Goal: Task Accomplishment & Management: Manage account settings

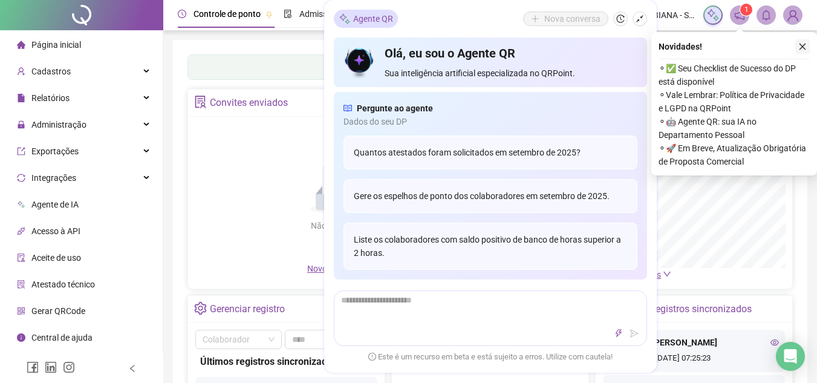
click at [802, 50] on icon "close" at bounding box center [802, 46] width 8 height 8
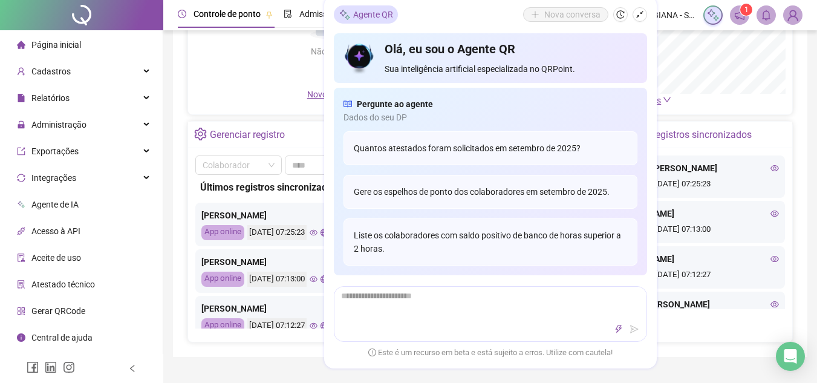
scroll to position [181, 0]
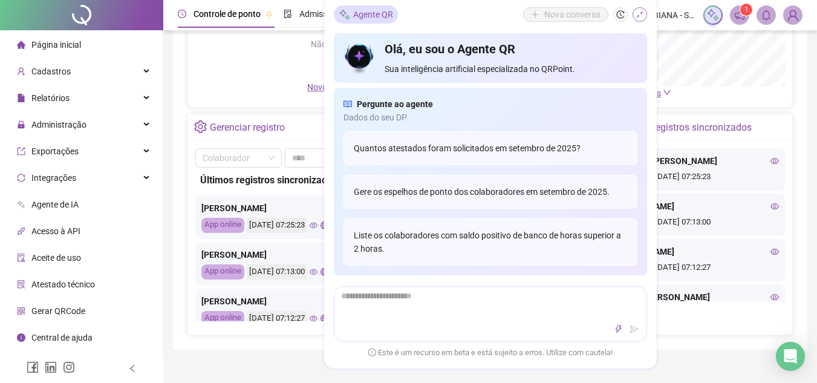
click at [636, 14] on icon "shrink" at bounding box center [639, 14] width 8 height 8
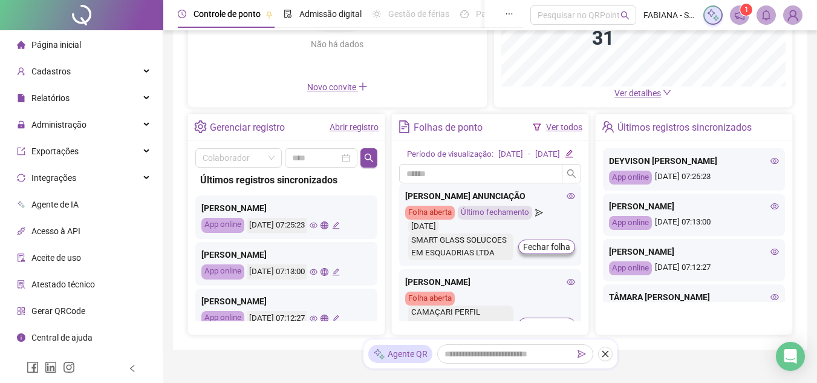
scroll to position [134, 0]
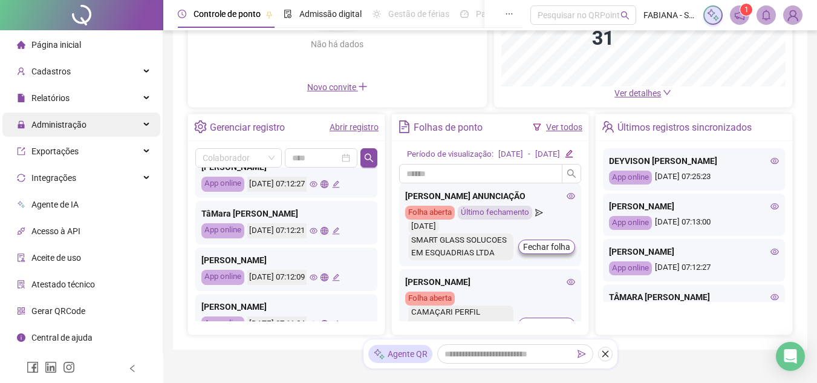
click at [56, 125] on span "Administração" at bounding box center [58, 125] width 55 height 10
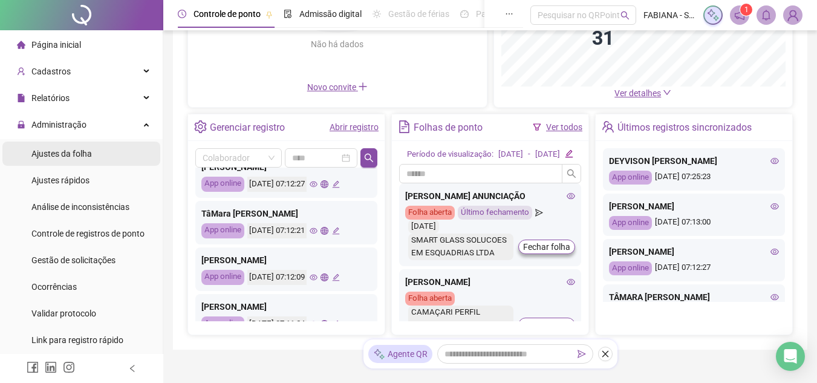
click at [47, 150] on span "Ajustes da folha" at bounding box center [61, 154] width 60 height 10
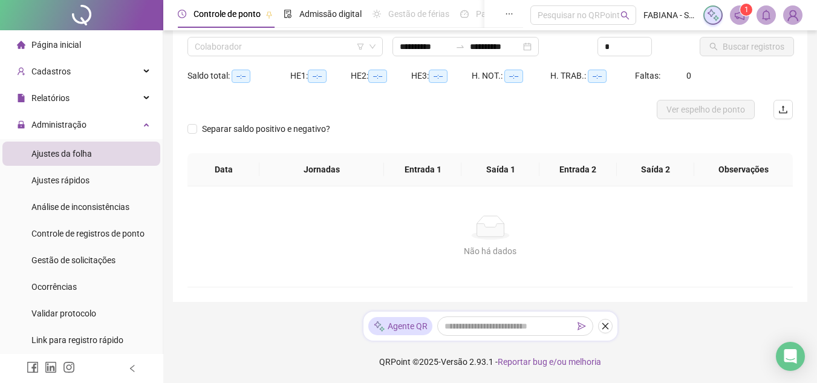
scroll to position [92, 0]
type input "**********"
click at [204, 45] on input "search" at bounding box center [280, 46] width 170 height 18
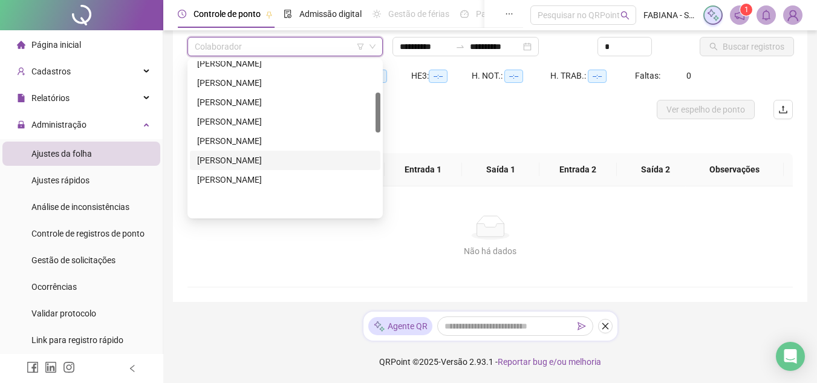
scroll to position [121, 0]
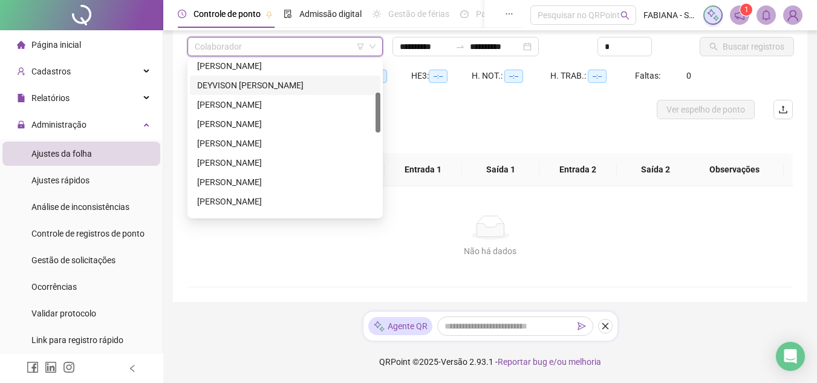
click at [239, 80] on div "DEYVISON [PERSON_NAME]" at bounding box center [285, 85] width 176 height 13
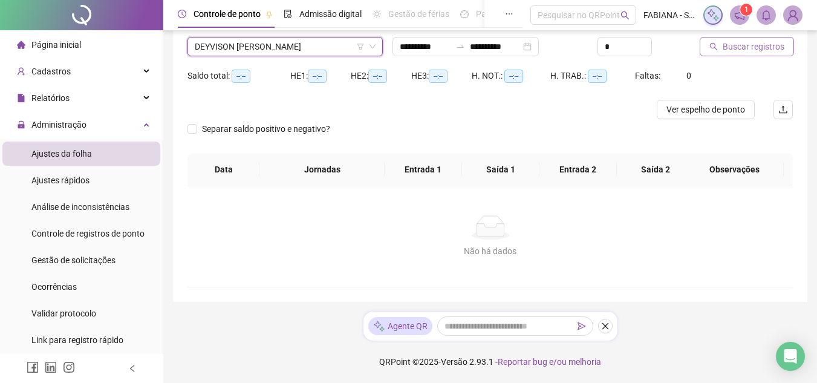
click at [736, 43] on span "Buscar registros" at bounding box center [753, 46] width 62 height 13
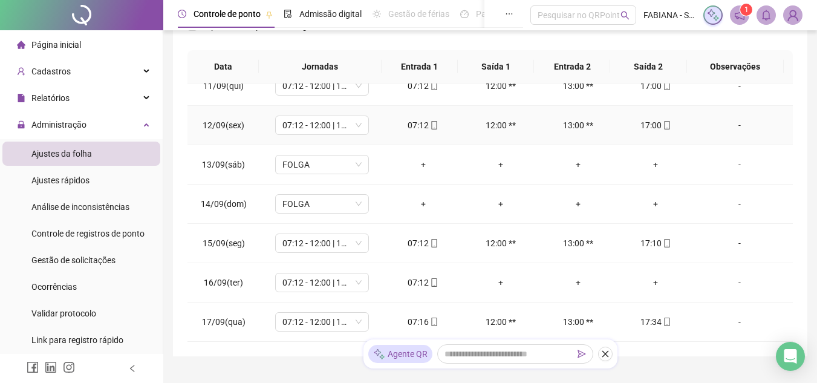
scroll to position [250, 0]
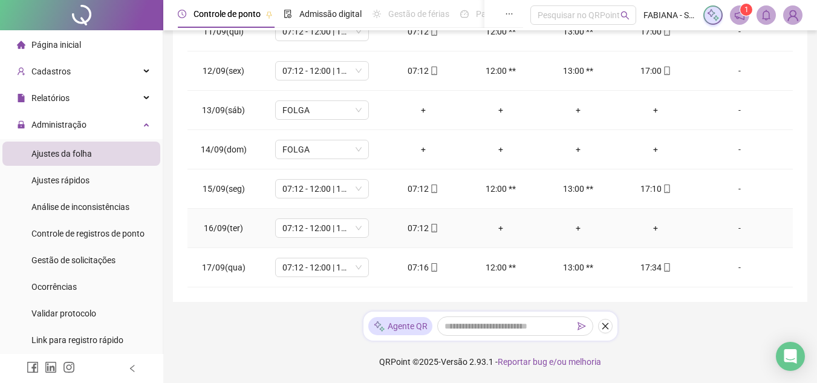
click at [647, 223] on div "+" at bounding box center [655, 227] width 58 height 13
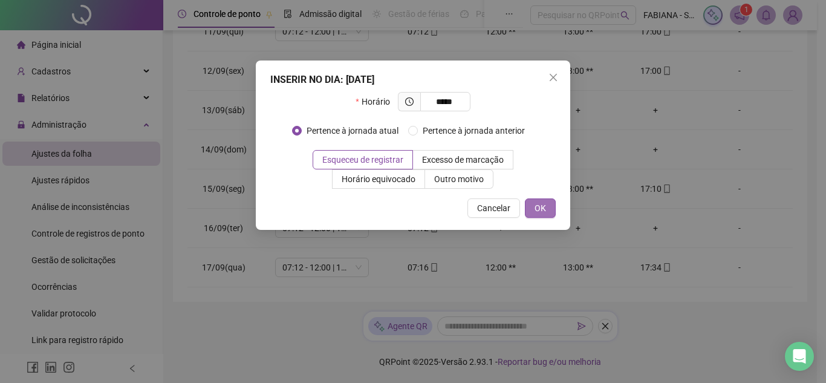
type input "*****"
click at [534, 203] on span "OK" at bounding box center [539, 207] width 11 height 13
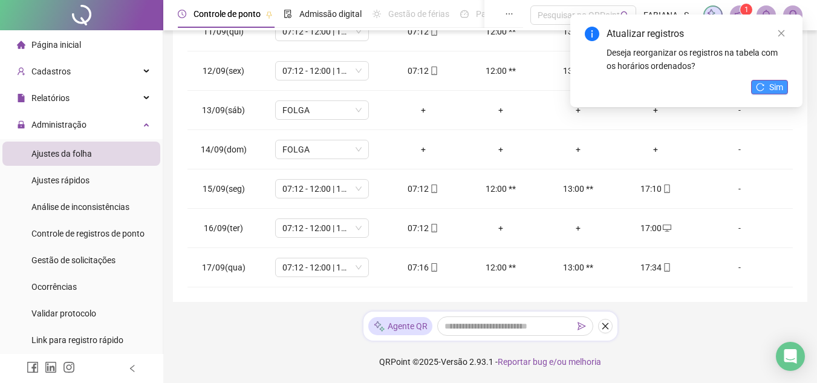
click at [757, 87] on icon "reload" at bounding box center [760, 87] width 8 height 8
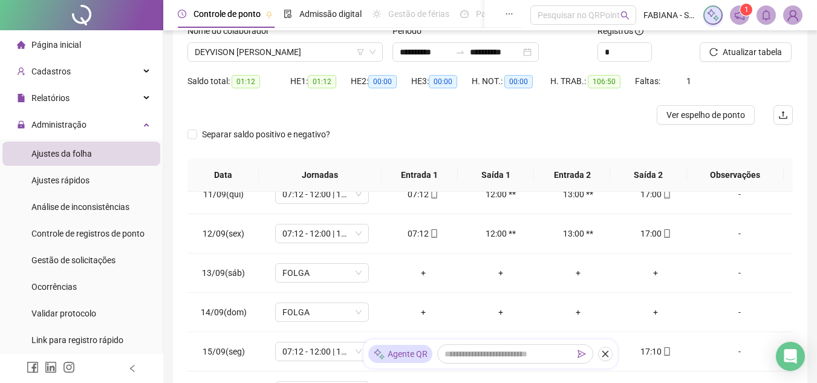
scroll to position [68, 0]
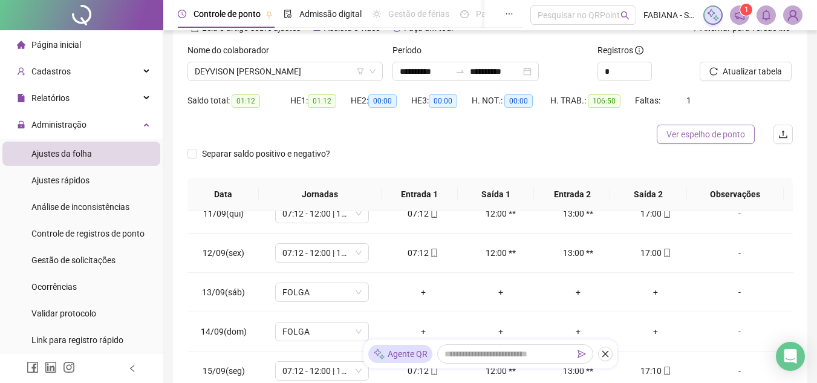
click at [685, 137] on span "Ver espelho de ponto" at bounding box center [705, 134] width 79 height 13
click at [239, 71] on span "DEYVISON [PERSON_NAME]" at bounding box center [285, 71] width 181 height 18
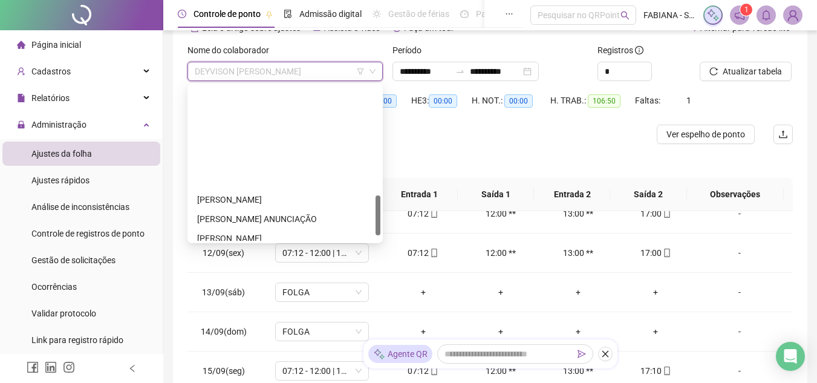
scroll to position [423, 0]
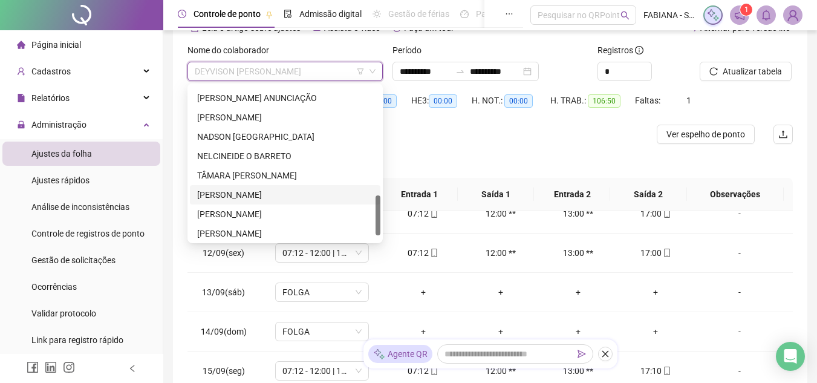
click at [238, 194] on div "[PERSON_NAME]" at bounding box center [285, 194] width 176 height 13
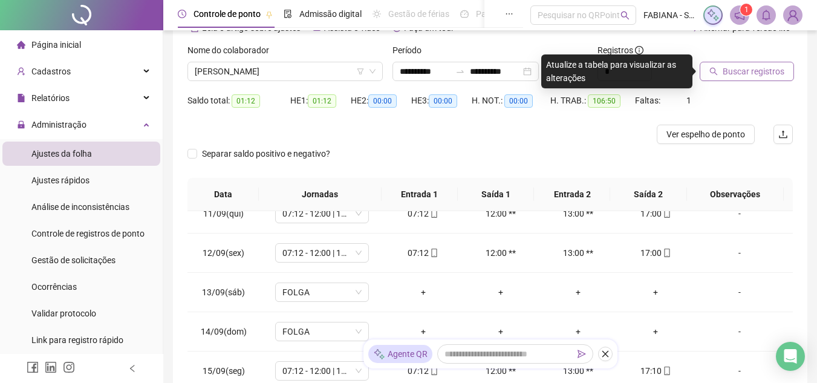
click at [725, 73] on span "Buscar registros" at bounding box center [753, 71] width 62 height 13
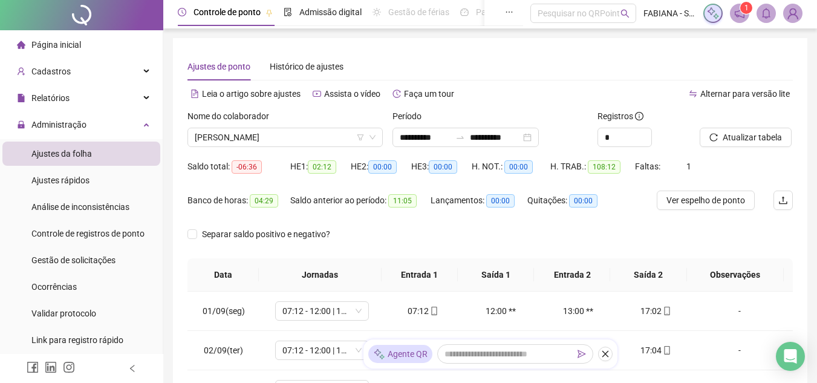
scroll to position [0, 0]
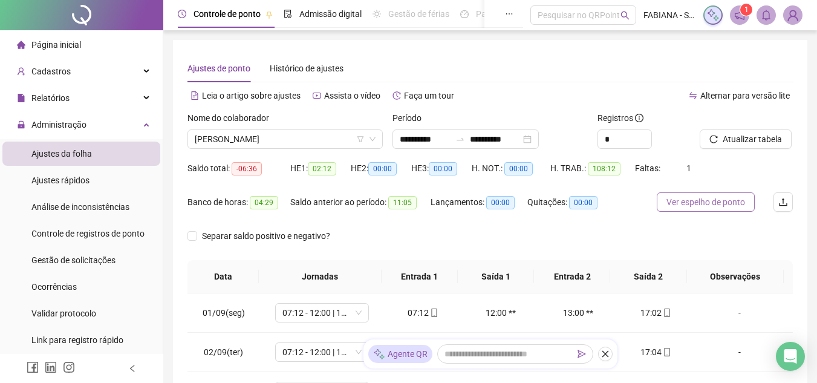
click at [702, 204] on span "Ver espelho de ponto" at bounding box center [705, 201] width 79 height 13
click at [478, 129] on div "**********" at bounding box center [465, 138] width 146 height 19
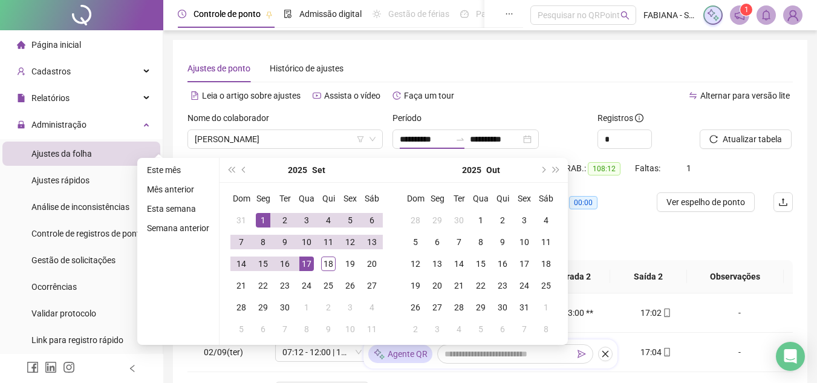
click at [598, 190] on div "H. TRAB.: 108:12" at bounding box center [592, 175] width 85 height 34
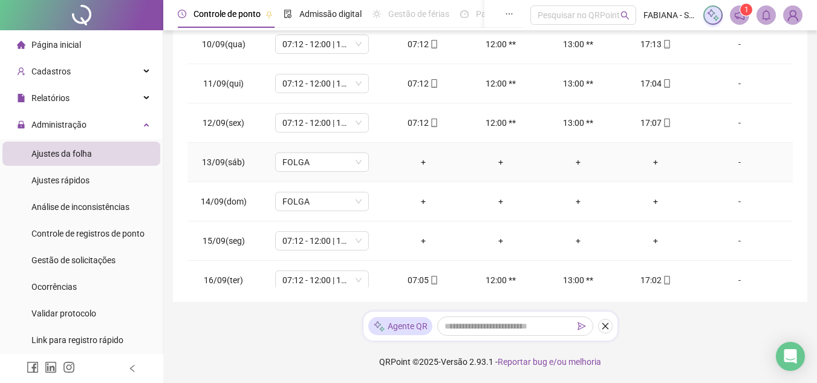
scroll to position [363, 0]
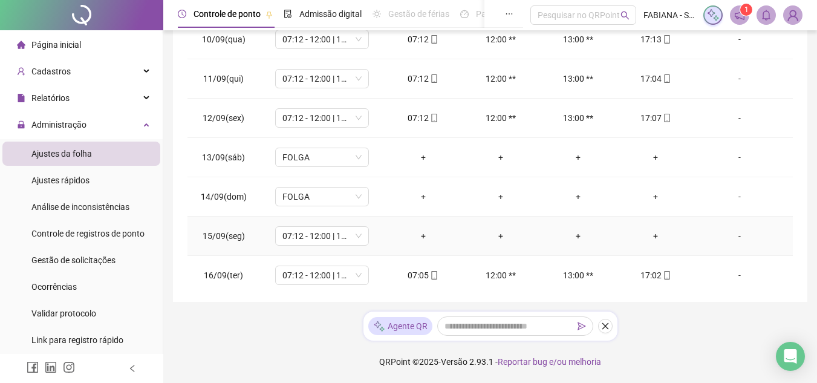
click at [415, 238] on div "+" at bounding box center [423, 235] width 58 height 13
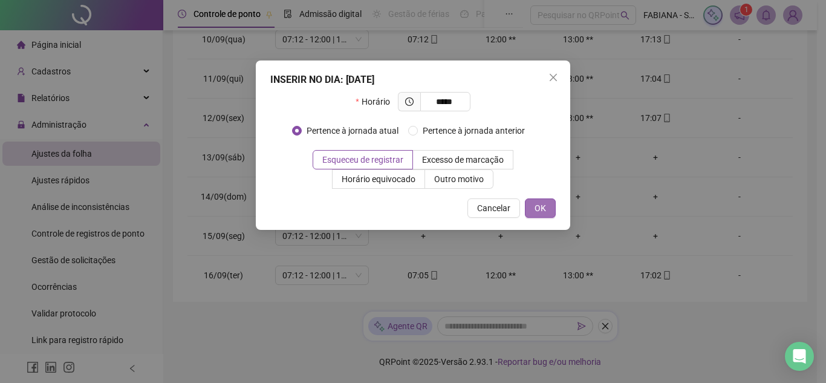
type input "*****"
click at [534, 206] on span "OK" at bounding box center [539, 207] width 11 height 13
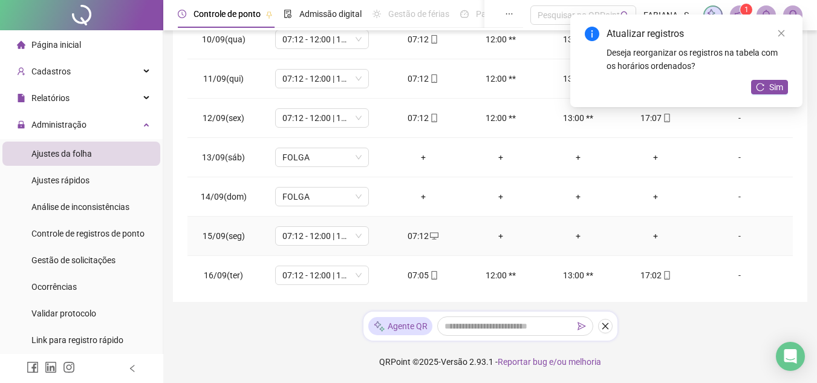
click at [649, 235] on div "+" at bounding box center [655, 235] width 58 height 13
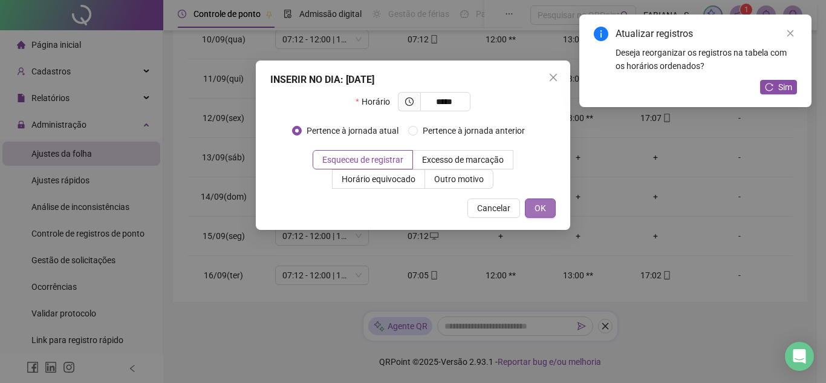
type input "*****"
click at [527, 206] on button "OK" at bounding box center [540, 207] width 31 height 19
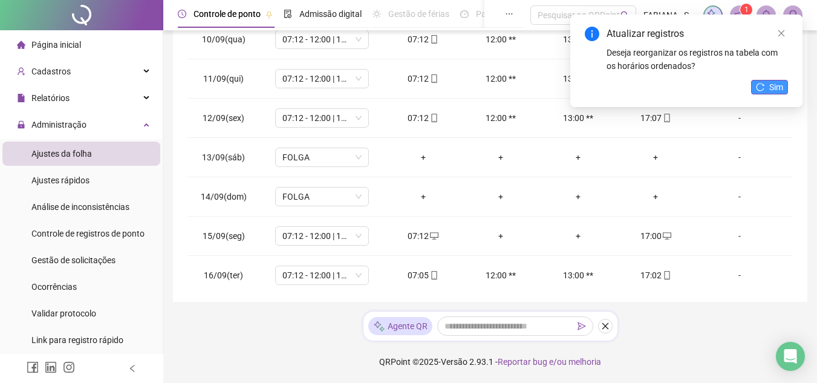
click at [776, 86] on span "Sim" at bounding box center [776, 86] width 14 height 13
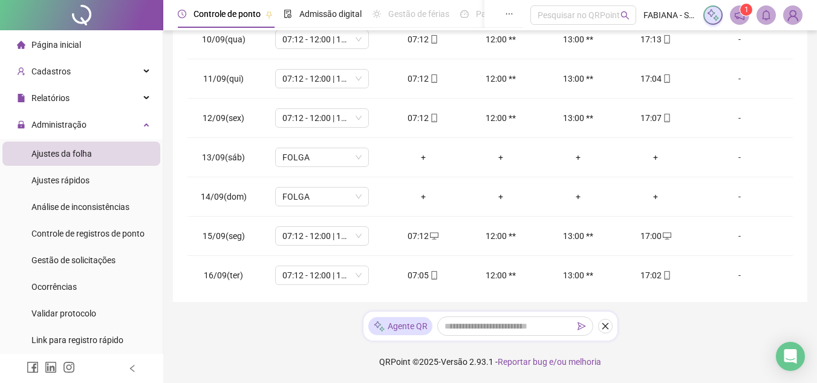
scroll to position [0, 0]
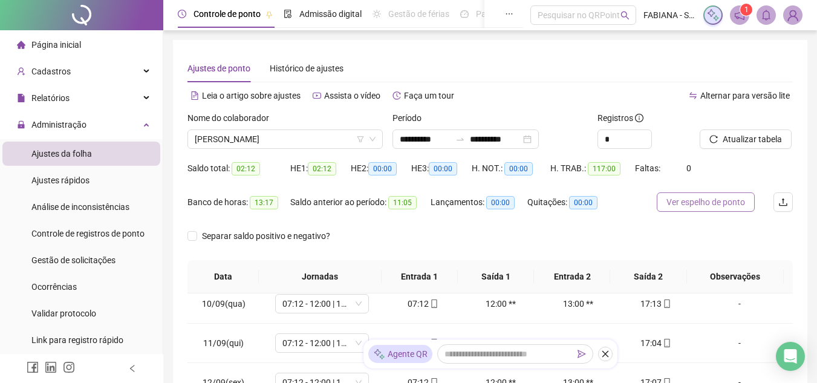
click at [702, 205] on span "Ver espelho de ponto" at bounding box center [705, 201] width 79 height 13
click at [268, 141] on span "[PERSON_NAME]" at bounding box center [285, 139] width 181 height 18
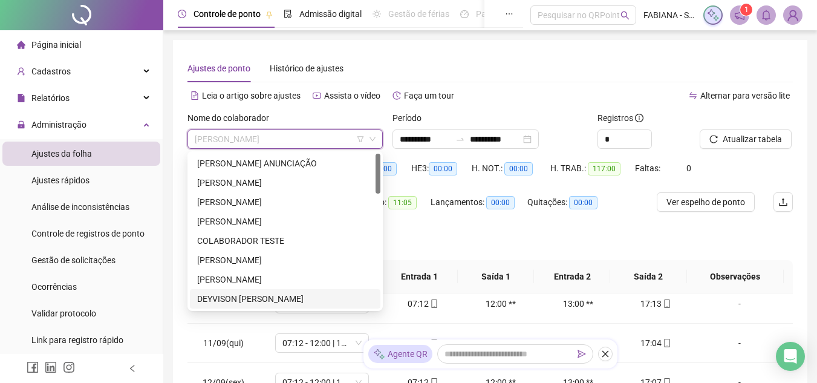
click at [229, 298] on div "DEYVISON [PERSON_NAME]" at bounding box center [285, 298] width 176 height 13
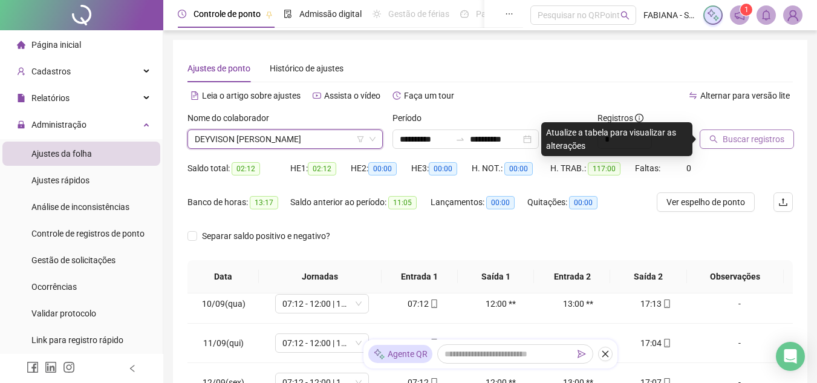
click at [719, 141] on button "Buscar registros" at bounding box center [746, 138] width 94 height 19
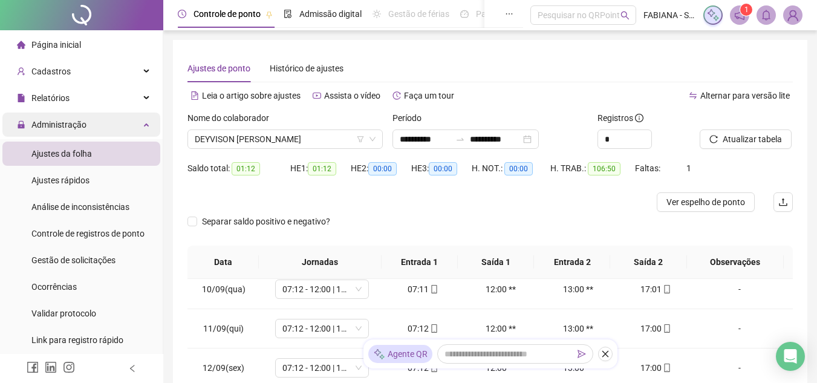
click at [54, 125] on span "Administração" at bounding box center [58, 125] width 55 height 10
